Goal: Task Accomplishment & Management: Manage account settings

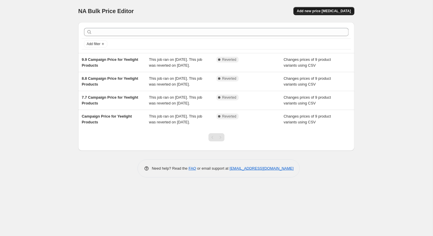
click at [324, 11] on span "Add new price [MEDICAL_DATA]" at bounding box center [324, 11] width 54 height 5
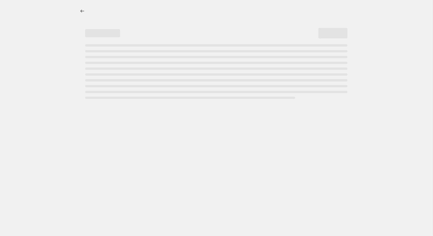
select select "percentage"
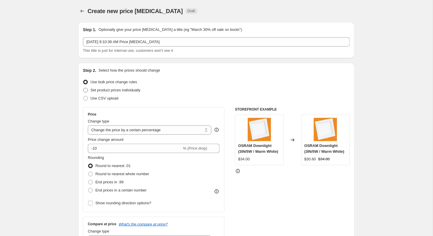
click at [100, 90] on span "Set product prices individually" at bounding box center [115, 90] width 50 height 4
click at [84, 88] on input "Set product prices individually" at bounding box center [83, 88] width 0 height 0
radio input "true"
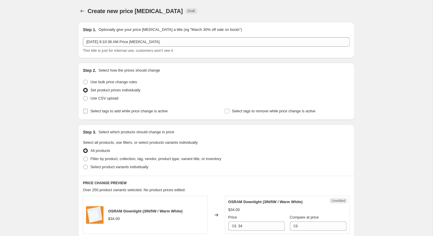
click at [110, 110] on span "Select tags to add while price change is active" at bounding box center [128, 111] width 77 height 4
click at [88, 110] on input "Select tags to add while price change is active" at bounding box center [85, 111] width 5 height 5
checkbox input "true"
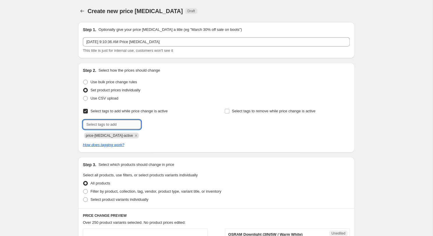
click at [104, 127] on input "text" at bounding box center [112, 124] width 58 height 9
type input "10.10"
click at [152, 124] on b "Add" at bounding box center [149, 124] width 7 height 4
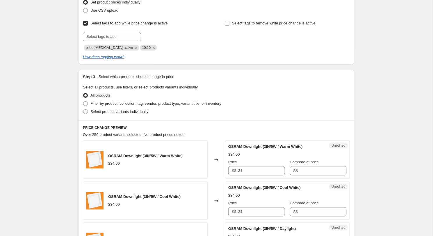
scroll to position [90, 0]
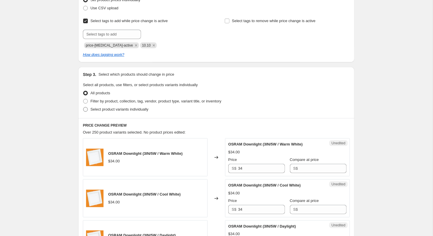
click at [108, 110] on span "Select product variants individually" at bounding box center [119, 109] width 58 height 4
click at [84, 107] on input "Select product variants individually" at bounding box center [83, 107] width 0 height 0
radio input "true"
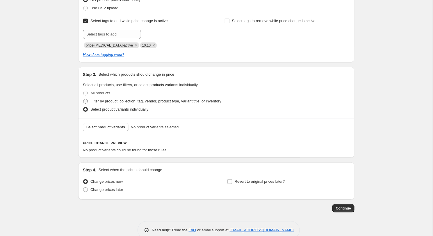
click at [100, 101] on span "Filter by product, collection, tag, vendor, product type, variant title, or inv…" at bounding box center [155, 101] width 131 height 4
click at [84, 99] on input "Filter by product, collection, tag, vendor, product type, variant title, or inv…" at bounding box center [83, 99] width 0 height 0
radio input "true"
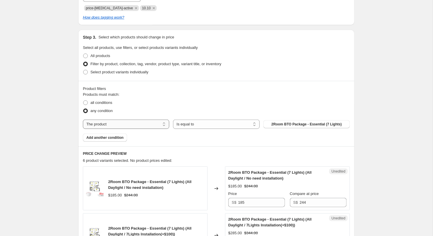
scroll to position [149, 0]
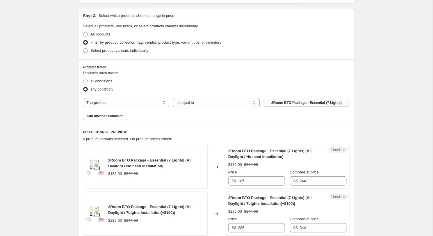
click at [283, 100] on button "2Room BTO Package - Essential (7 Lights)" at bounding box center [307, 103] width 86 height 8
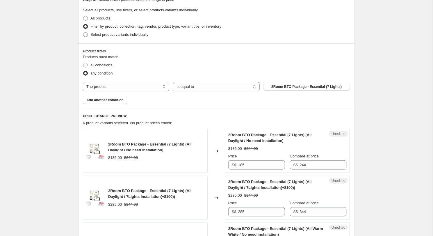
scroll to position [167, 0]
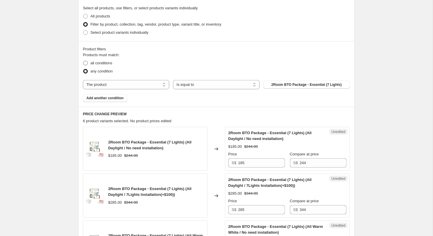
click at [98, 63] on span "all conditions" at bounding box center [101, 63] width 22 height 4
click at [84, 61] on input "all conditions" at bounding box center [83, 61] width 0 height 0
radio input "true"
click at [275, 83] on span "2Room BTO Package - Essential (7 Lights)" at bounding box center [306, 84] width 70 height 5
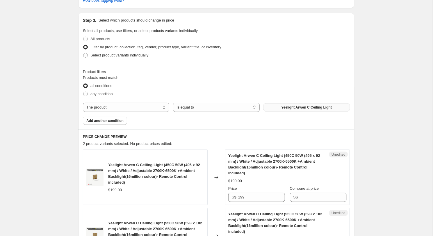
scroll to position [149, 0]
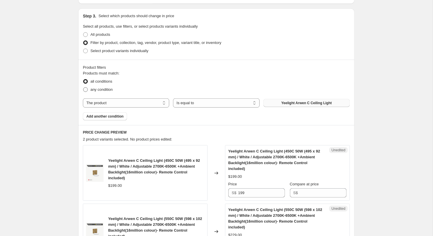
click at [87, 89] on span at bounding box center [85, 89] width 5 height 5
click at [84, 88] on input "any condition" at bounding box center [83, 87] width 0 height 0
radio input "true"
select select "collection"
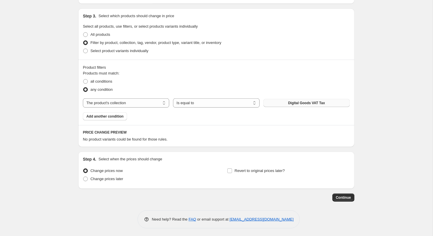
click at [280, 102] on button "Digital Goods VAT Tax" at bounding box center [307, 103] width 86 height 8
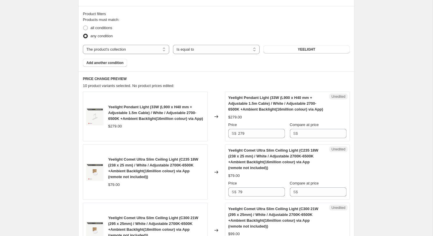
scroll to position [208, 0]
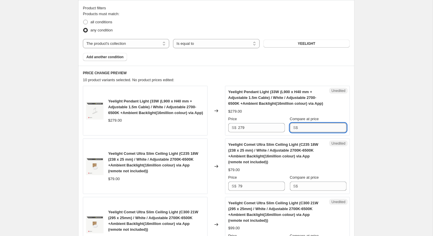
click at [302, 132] on input "Compare at price" at bounding box center [323, 127] width 47 height 9
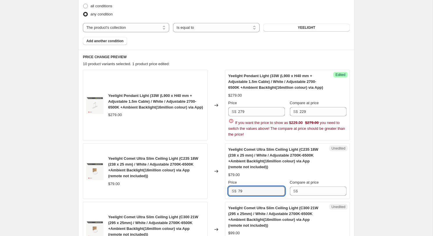
scroll to position [227, 0]
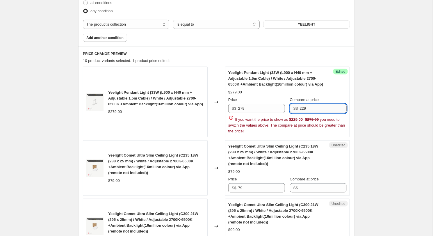
click at [319, 113] on input "229" at bounding box center [323, 108] width 47 height 9
type input "279"
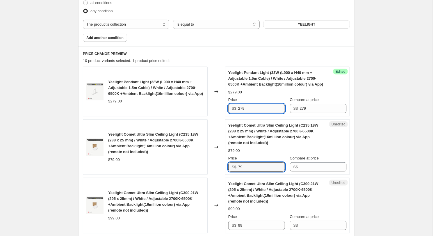
click at [270, 113] on input "279" at bounding box center [261, 108] width 47 height 9
type input "229"
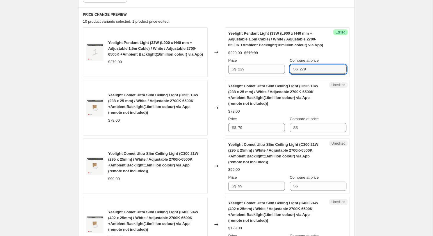
scroll to position [273, 0]
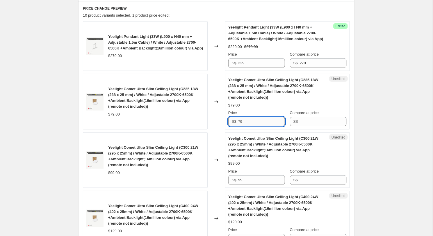
click at [251, 126] on input "79" at bounding box center [261, 121] width 47 height 9
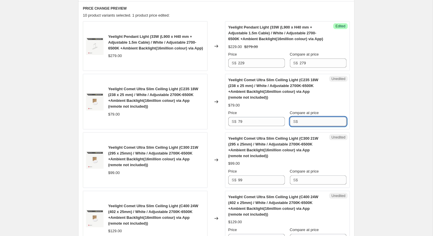
click at [303, 126] on input "Compare at price" at bounding box center [323, 121] width 47 height 9
type input "79"
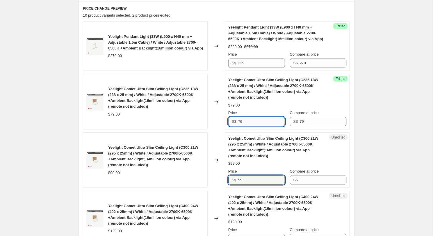
click at [260, 125] on input "79" at bounding box center [261, 121] width 47 height 9
type input "65"
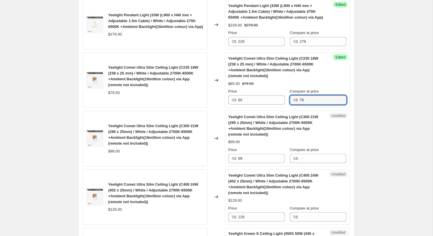
scroll to position [296, 0]
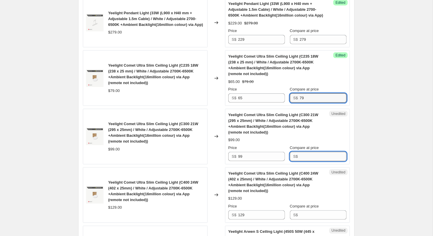
click at [306, 161] on input "Compare at price" at bounding box center [323, 156] width 47 height 9
type input "99"
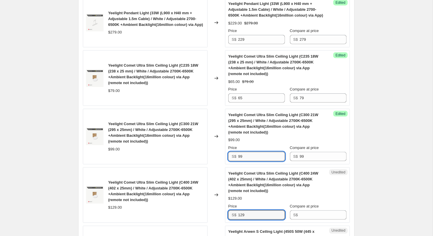
click at [269, 161] on input "99" at bounding box center [261, 156] width 47 height 9
type input "79"
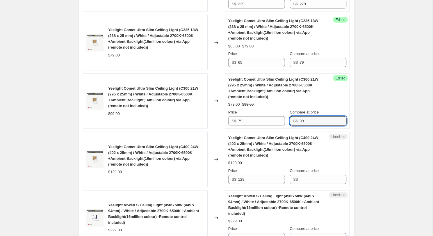
scroll to position [332, 0]
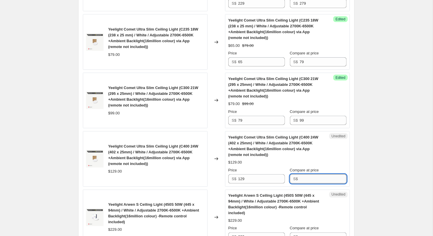
click at [306, 184] on input "Compare at price" at bounding box center [323, 178] width 47 height 9
type input "129"
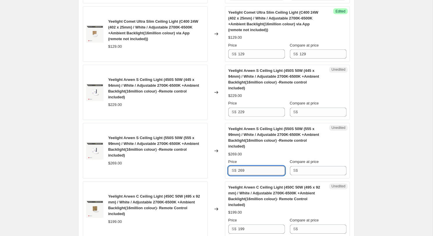
click at [262, 175] on input "269" at bounding box center [261, 170] width 47 height 9
click at [254, 59] on input "129" at bounding box center [261, 53] width 47 height 9
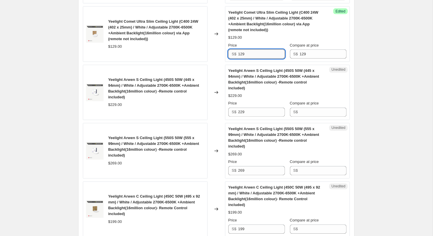
click at [254, 59] on input "129" at bounding box center [261, 53] width 47 height 9
type input "100"
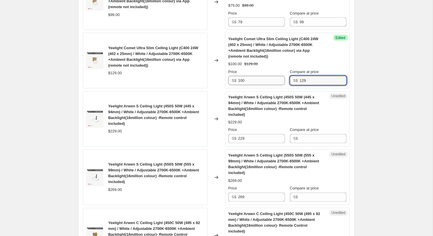
scroll to position [429, 0]
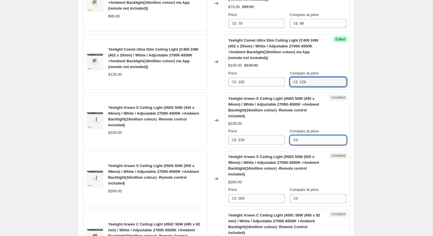
click at [305, 145] on input "Compare at price" at bounding box center [323, 140] width 47 height 9
type input "229"
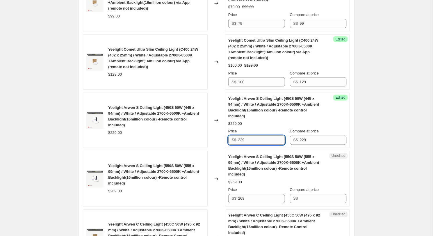
click at [262, 145] on input "229" at bounding box center [261, 140] width 47 height 9
click at [263, 145] on input "189" at bounding box center [261, 140] width 47 height 9
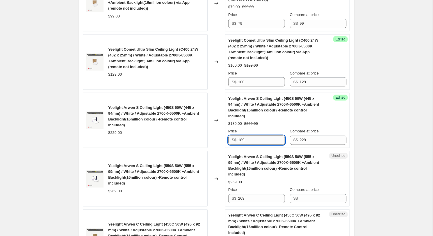
click at [263, 145] on input "189" at bounding box center [261, 140] width 47 height 9
type input "2"
type input "199"
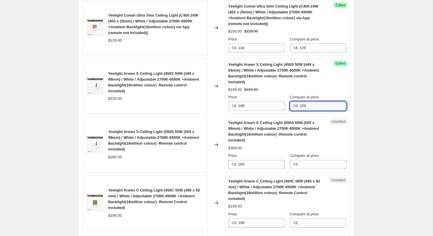
scroll to position [472, 0]
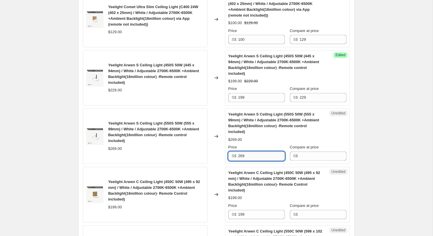
click at [255, 161] on input "269" at bounding box center [261, 156] width 47 height 9
click at [309, 160] on input "Compare at price" at bounding box center [323, 156] width 47 height 9
paste input "269"
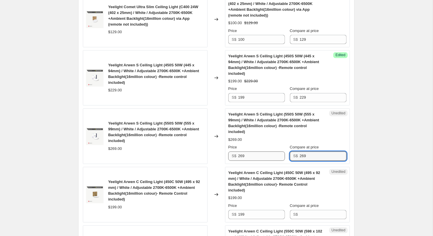
type input "269"
click at [260, 161] on input "269" at bounding box center [261, 156] width 47 height 9
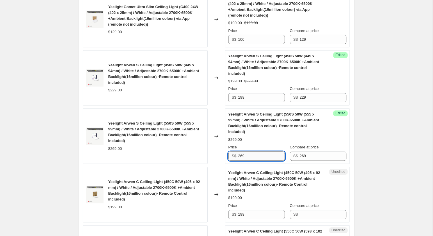
click at [260, 161] on input "269" at bounding box center [261, 156] width 47 height 9
type input "239"
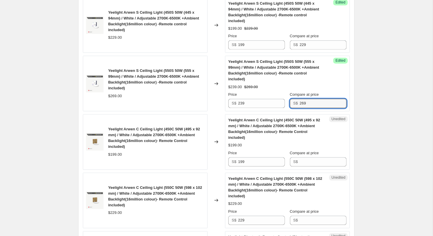
scroll to position [525, 0]
click at [277, 166] on input "199" at bounding box center [261, 161] width 47 height 9
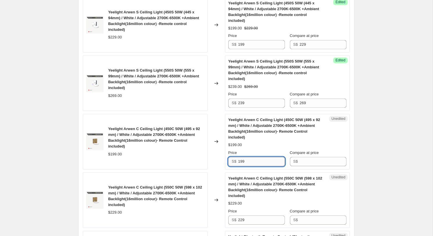
click at [277, 166] on input "199" at bounding box center [261, 161] width 47 height 9
click at [308, 166] on input "Compare at price" at bounding box center [323, 161] width 47 height 9
click at [263, 165] on input "199" at bounding box center [261, 161] width 47 height 9
paste input "199"
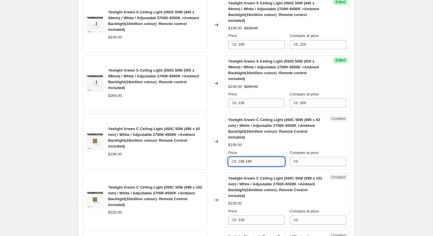
click at [261, 165] on input "199 199" at bounding box center [261, 161] width 47 height 9
type input "199"
click at [308, 165] on input "Compare at price" at bounding box center [323, 161] width 47 height 9
paste input "199"
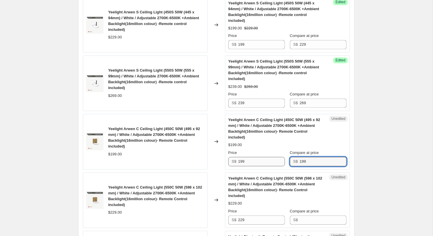
type input "199"
click at [270, 166] on input "199" at bounding box center [261, 161] width 47 height 9
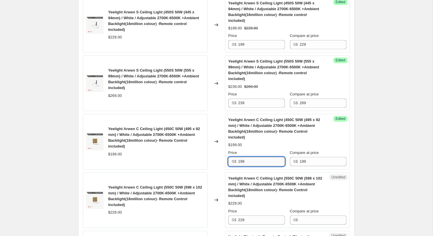
click at [270, 166] on input "199" at bounding box center [261, 161] width 47 height 9
type input "179"
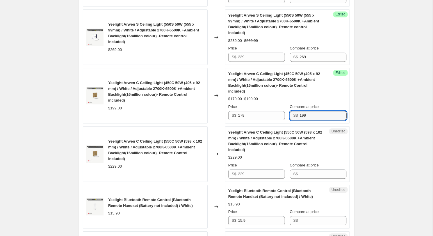
scroll to position [572, 0]
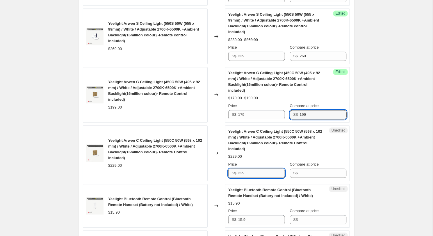
click at [259, 178] on input "229" at bounding box center [261, 172] width 47 height 9
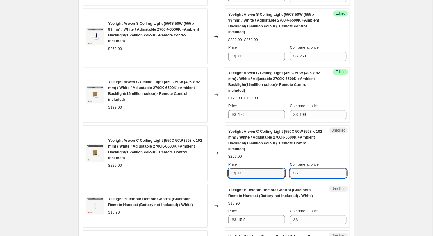
click at [310, 178] on input "Compare at price" at bounding box center [323, 172] width 47 height 9
paste input "229"
type input "229"
click at [260, 178] on input "229" at bounding box center [261, 172] width 47 height 9
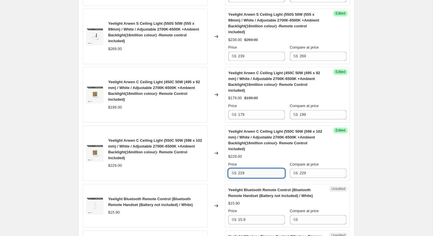
click at [260, 178] on input "229" at bounding box center [261, 172] width 47 height 9
type input "209"
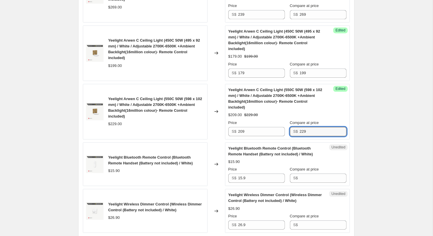
scroll to position [629, 0]
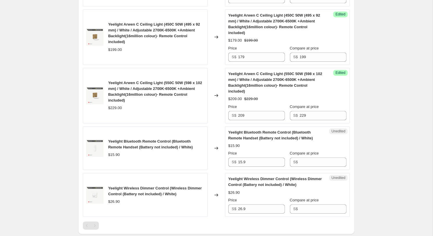
click at [251, 156] on div "Price" at bounding box center [256, 153] width 57 height 6
click at [267, 167] on input "15.9" at bounding box center [261, 161] width 47 height 9
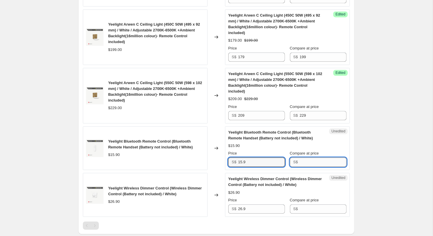
click at [306, 167] on input "Compare at price" at bounding box center [323, 161] width 47 height 9
paste input "15.9"
type input "15.9"
click at [260, 166] on input "15.9" at bounding box center [261, 161] width 47 height 9
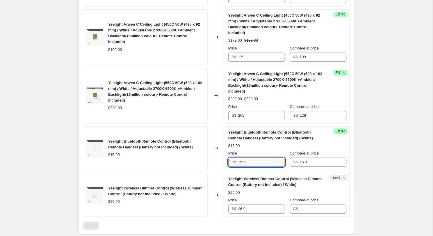
click at [260, 166] on input "15.9" at bounding box center [261, 161] width 47 height 9
type input "11.9"
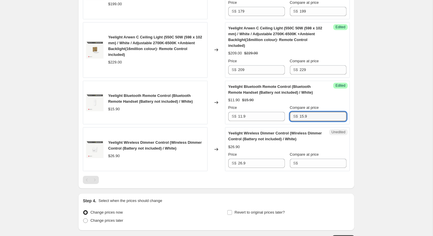
scroll to position [677, 0]
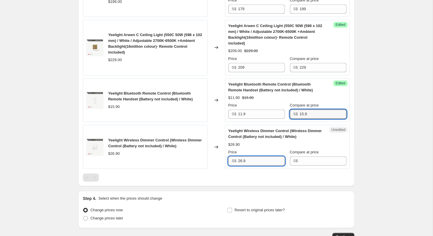
click at [249, 165] on input "26.9" at bounding box center [261, 160] width 47 height 9
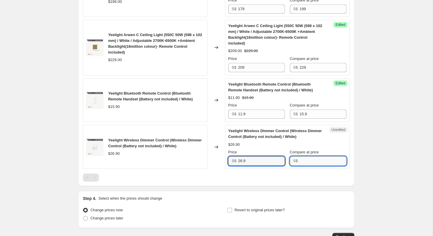
click at [304, 166] on input "Compare at price" at bounding box center [323, 160] width 47 height 9
paste input "26.9"
type input "26.9"
click at [258, 166] on input "26.9" at bounding box center [261, 160] width 47 height 9
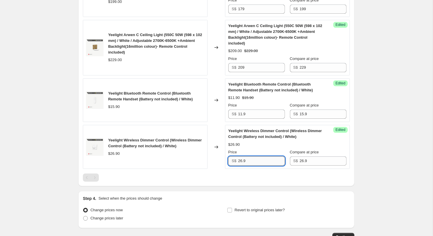
click at [258, 166] on input "26.9" at bounding box center [261, 160] width 47 height 9
type input "19.9"
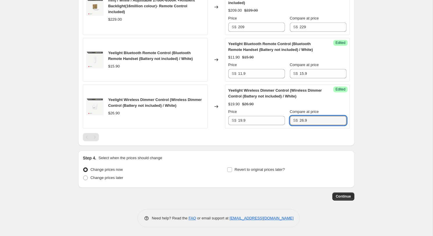
scroll to position [724, 0]
click at [109, 179] on span "Change prices later" at bounding box center [106, 177] width 33 height 4
click at [84, 176] on input "Change prices later" at bounding box center [83, 175] width 0 height 0
radio input "true"
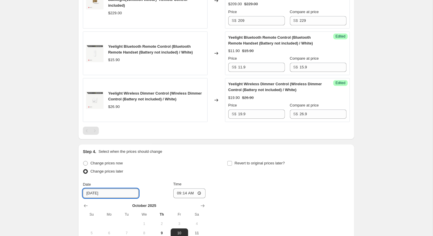
click at [121, 198] on input "[DATE]" at bounding box center [111, 193] width 56 height 9
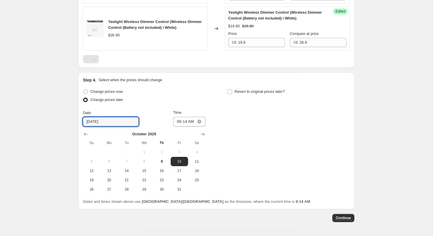
scroll to position [801, 0]
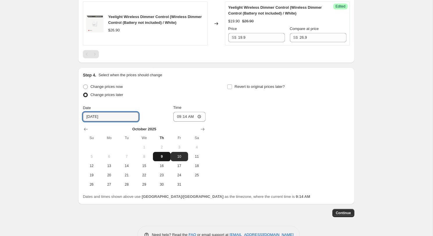
click at [161, 160] on button "9" at bounding box center [161, 156] width 17 height 9
type input "[DATE]"
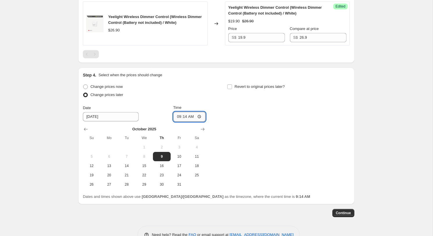
click at [185, 122] on input "09:14" at bounding box center [189, 117] width 33 height 10
type input "12:00"
click at [186, 122] on input "12:00" at bounding box center [189, 117] width 33 height 10
type input "20:00"
click at [239, 89] on span "Revert to original prices later?" at bounding box center [260, 86] width 50 height 4
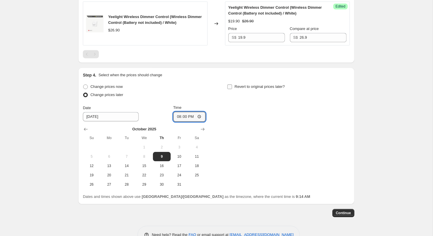
click at [232, 89] on input "Revert to original prices later?" at bounding box center [230, 86] width 5 height 5
checkbox input "true"
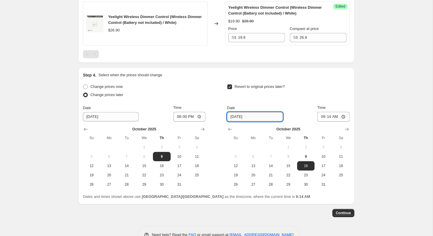
click at [248, 121] on input "[DATE]" at bounding box center [255, 116] width 56 height 9
click at [272, 168] on span "14" at bounding box center [271, 166] width 13 height 5
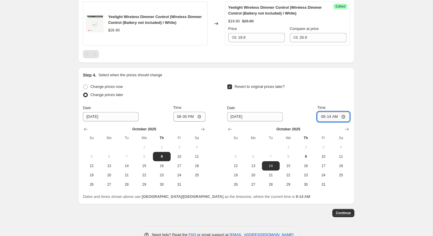
click at [329, 122] on input "09:14" at bounding box center [333, 117] width 33 height 10
click at [289, 168] on span "15" at bounding box center [288, 166] width 13 height 5
type input "[DATE]"
click at [329, 122] on input "09:14" at bounding box center [333, 117] width 33 height 10
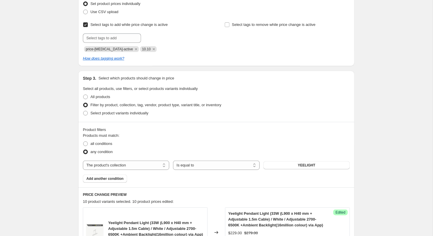
scroll to position [88, 0]
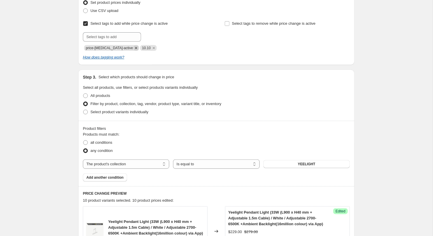
type input "00:00"
click at [135, 47] on icon "Remove price-change-job-active" at bounding box center [136, 48] width 2 height 2
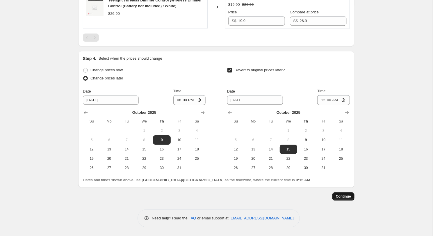
scroll to position [823, 0]
click at [349, 198] on span "Continue" at bounding box center [343, 196] width 15 height 5
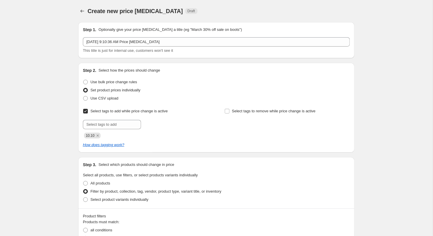
scroll to position [823, 0]
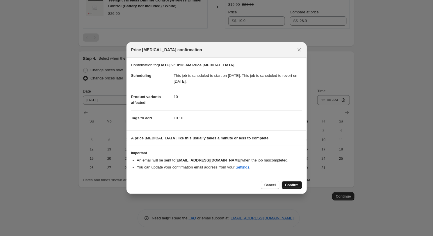
click at [291, 183] on span "Confirm" at bounding box center [291, 185] width 13 height 5
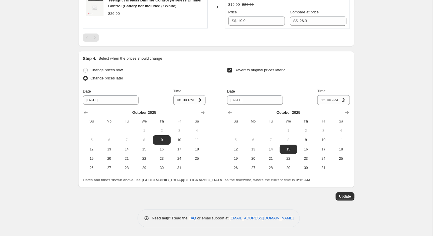
scroll to position [858, 0]
click at [338, 199] on button "Update" at bounding box center [345, 196] width 19 height 8
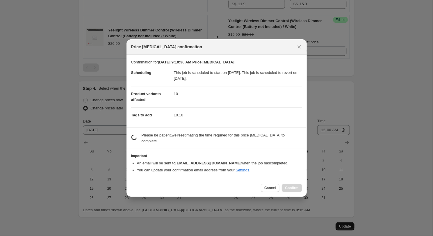
scroll to position [858, 0]
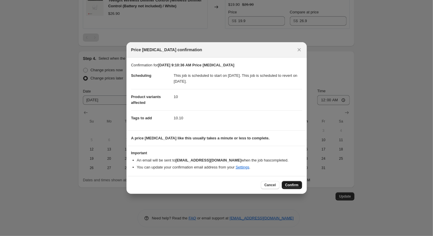
click at [287, 184] on span "Confirm" at bounding box center [291, 185] width 13 height 5
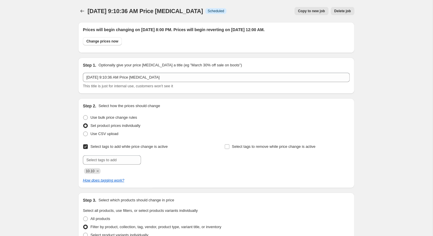
scroll to position [0, 0]
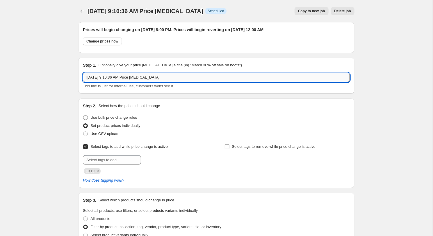
click at [145, 81] on input "[DATE] 9:10:36 AM Price [MEDICAL_DATA]" at bounding box center [216, 77] width 267 height 9
click at [97, 79] on input "10.10 Promo" at bounding box center [216, 77] width 267 height 9
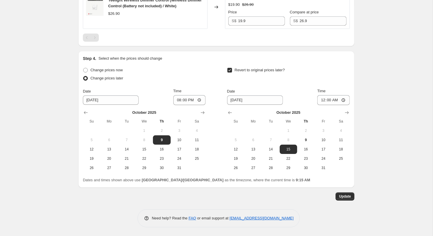
type input "10.10 Yeelight Promo"
click at [343, 197] on span "Update" at bounding box center [345, 196] width 12 height 5
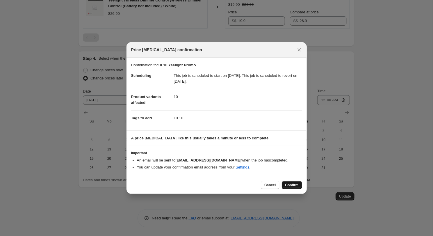
click at [290, 184] on span "Confirm" at bounding box center [291, 185] width 13 height 5
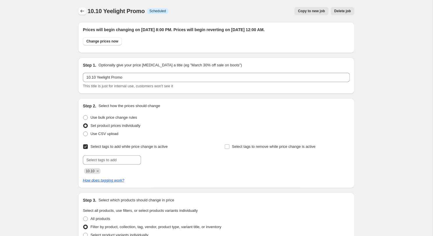
click at [82, 8] on button "Price change jobs" at bounding box center [82, 11] width 8 height 8
